Goal: Register for event/course

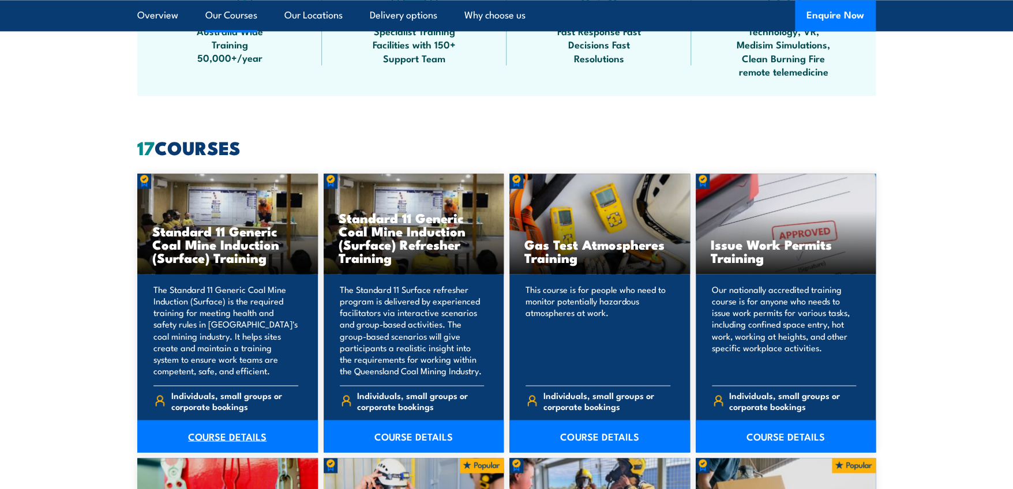
click at [214, 433] on link "COURSE DETAILS" at bounding box center [227, 436] width 181 height 32
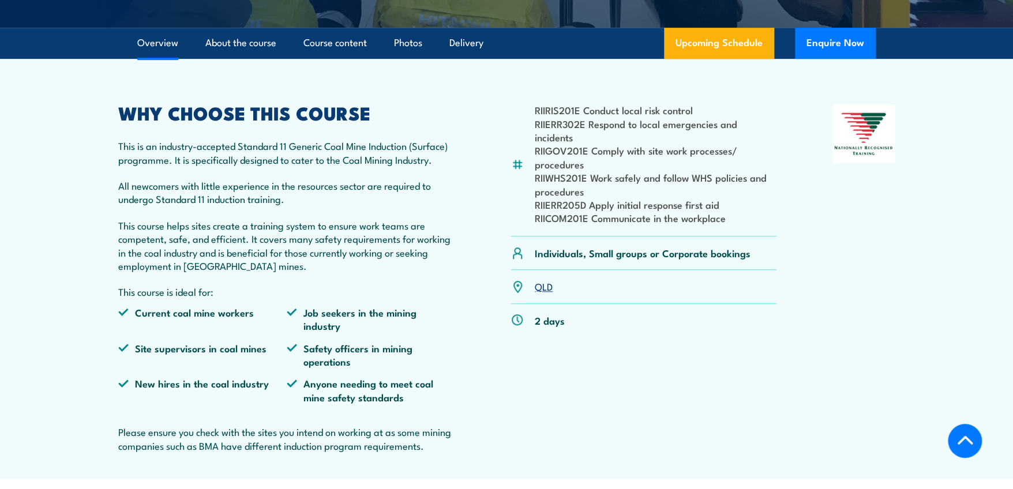
scroll to position [404, 0]
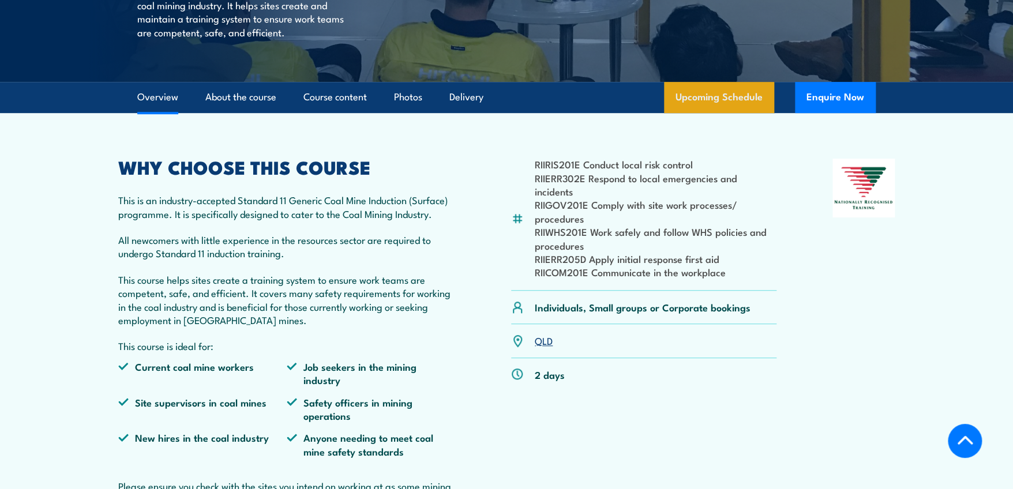
click at [705, 113] on link "Upcoming Schedule" at bounding box center [719, 97] width 110 height 31
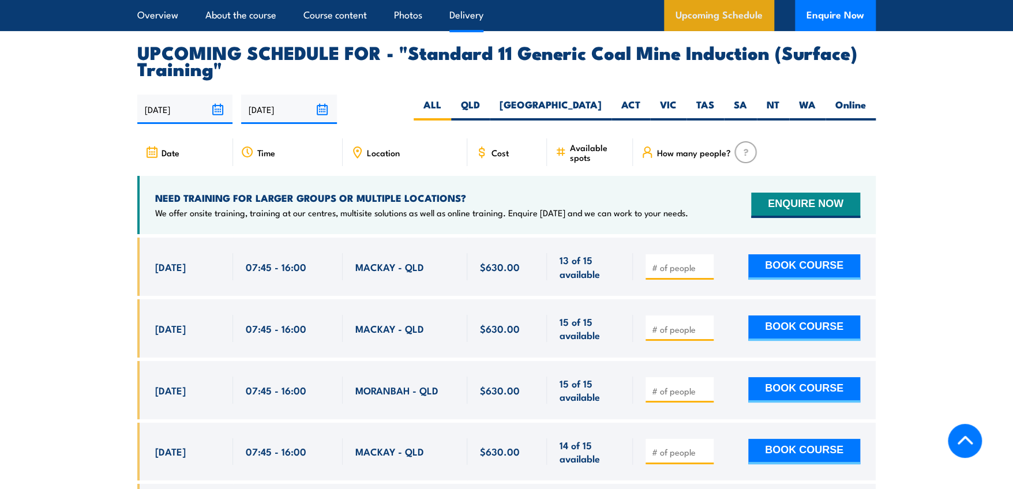
scroll to position [2169, 0]
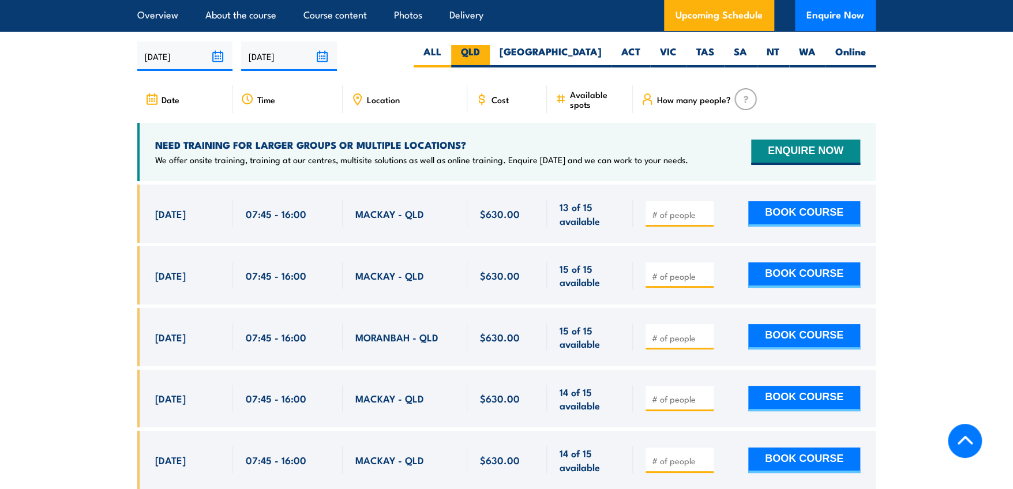
click at [490, 59] on label "QLD" at bounding box center [470, 56] width 39 height 22
click at [487, 52] on input "QLD" at bounding box center [483, 48] width 7 height 7
radio input "true"
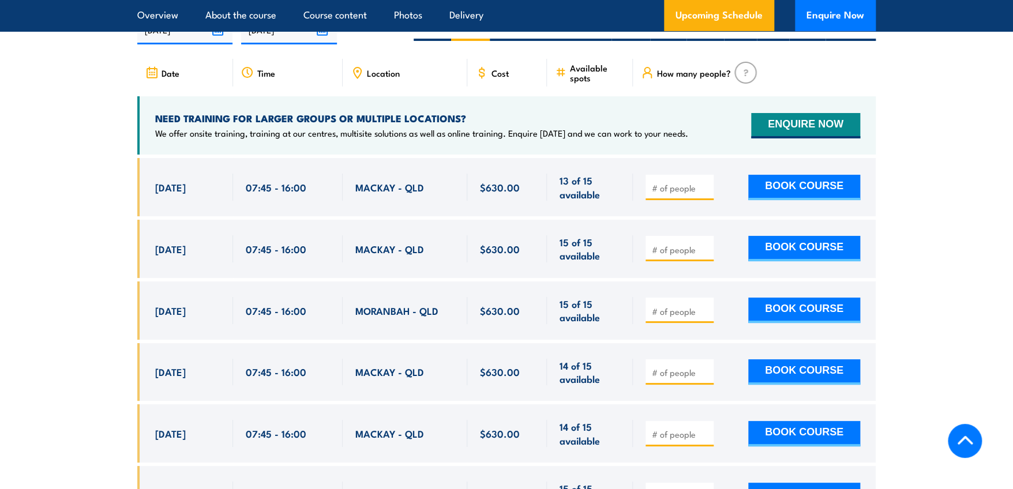
scroll to position [2169, 0]
